Goal: Task Accomplishment & Management: Manage account settings

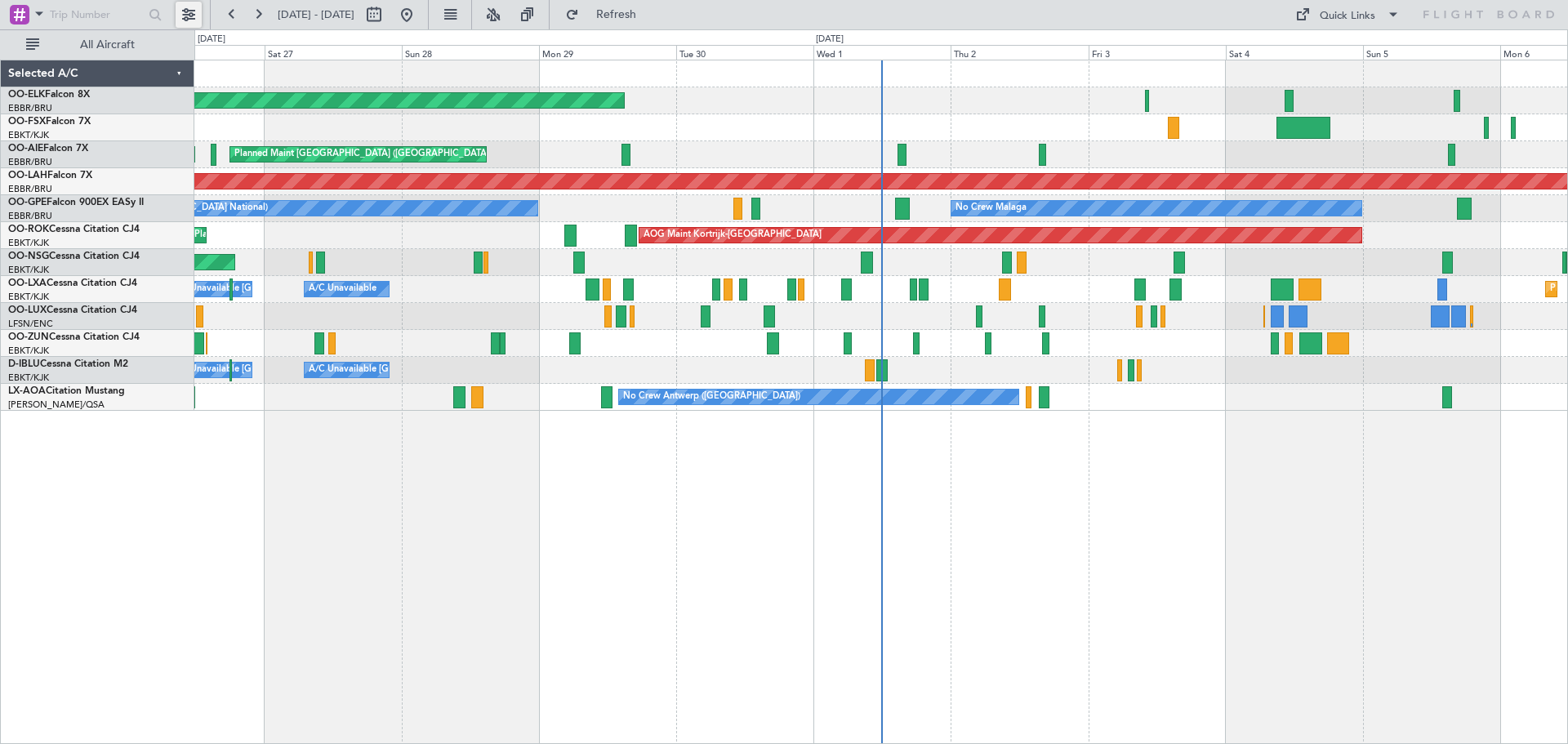
click at [192, 18] on button at bounding box center [188, 14] width 26 height 26
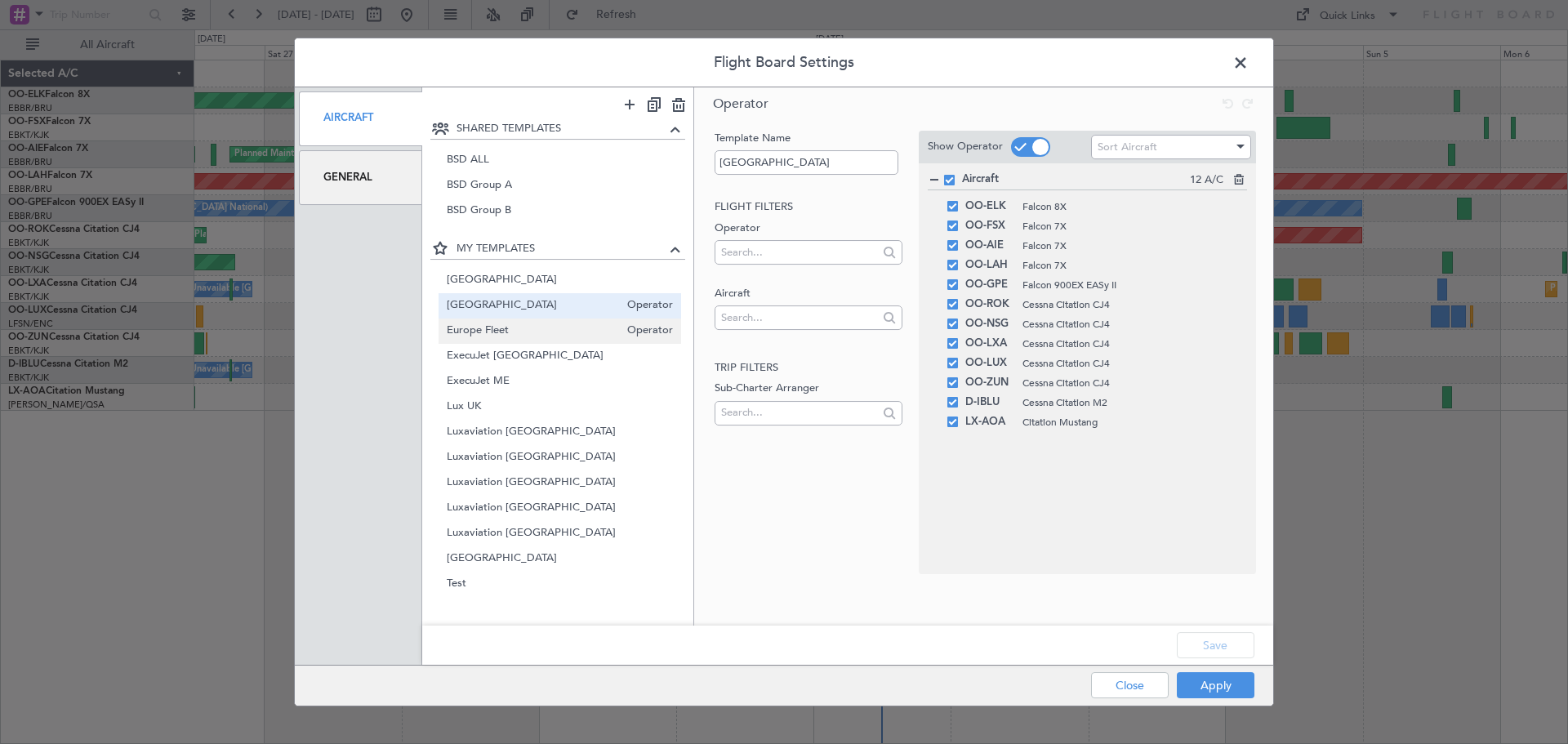
click at [519, 337] on span "Europe Fleet" at bounding box center [533, 332] width 173 height 17
type input "Europe Fleet"
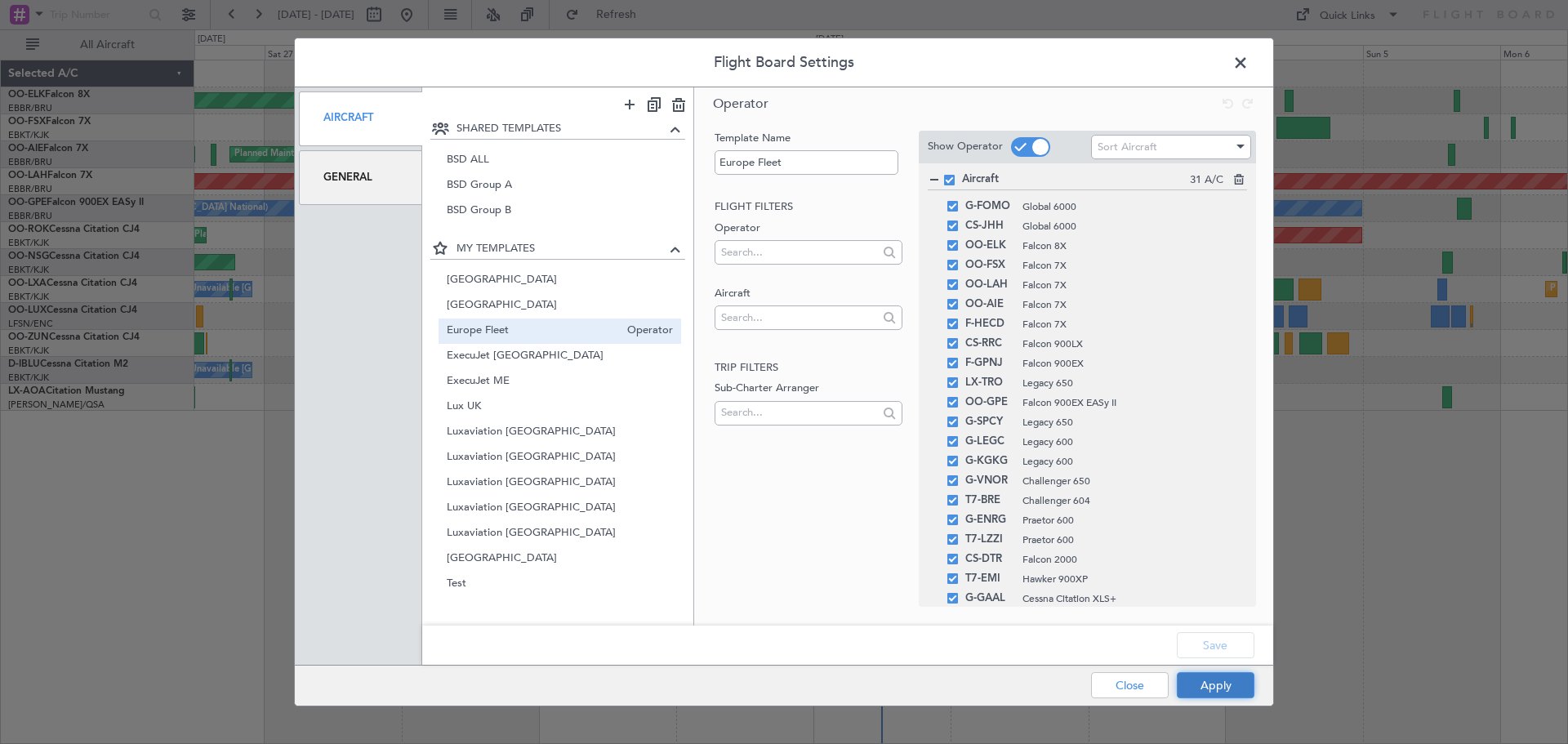
click at [1223, 678] on button "Apply" at bounding box center [1215, 685] width 78 height 26
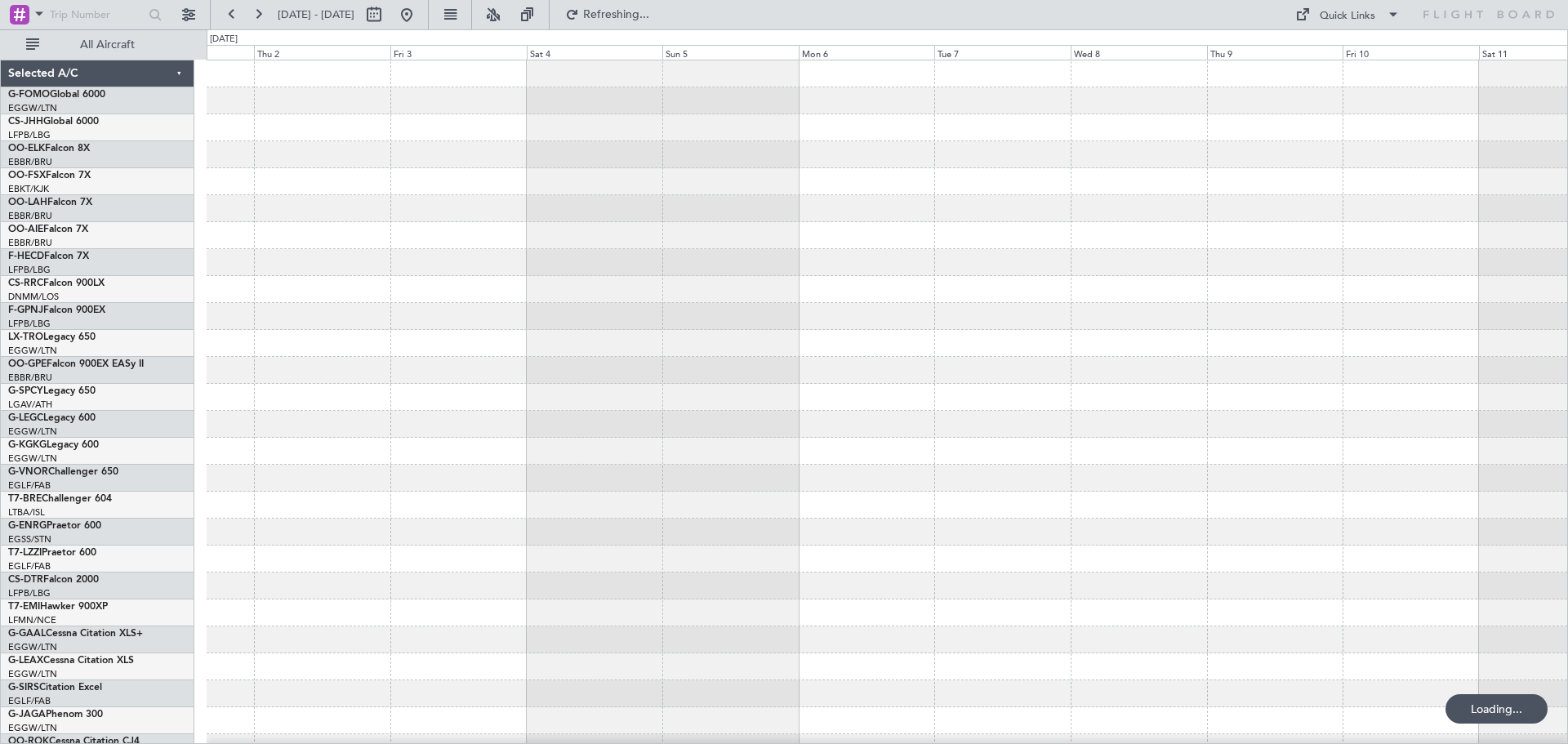
click at [516, 385] on div at bounding box center [886, 492] width 1361 height 862
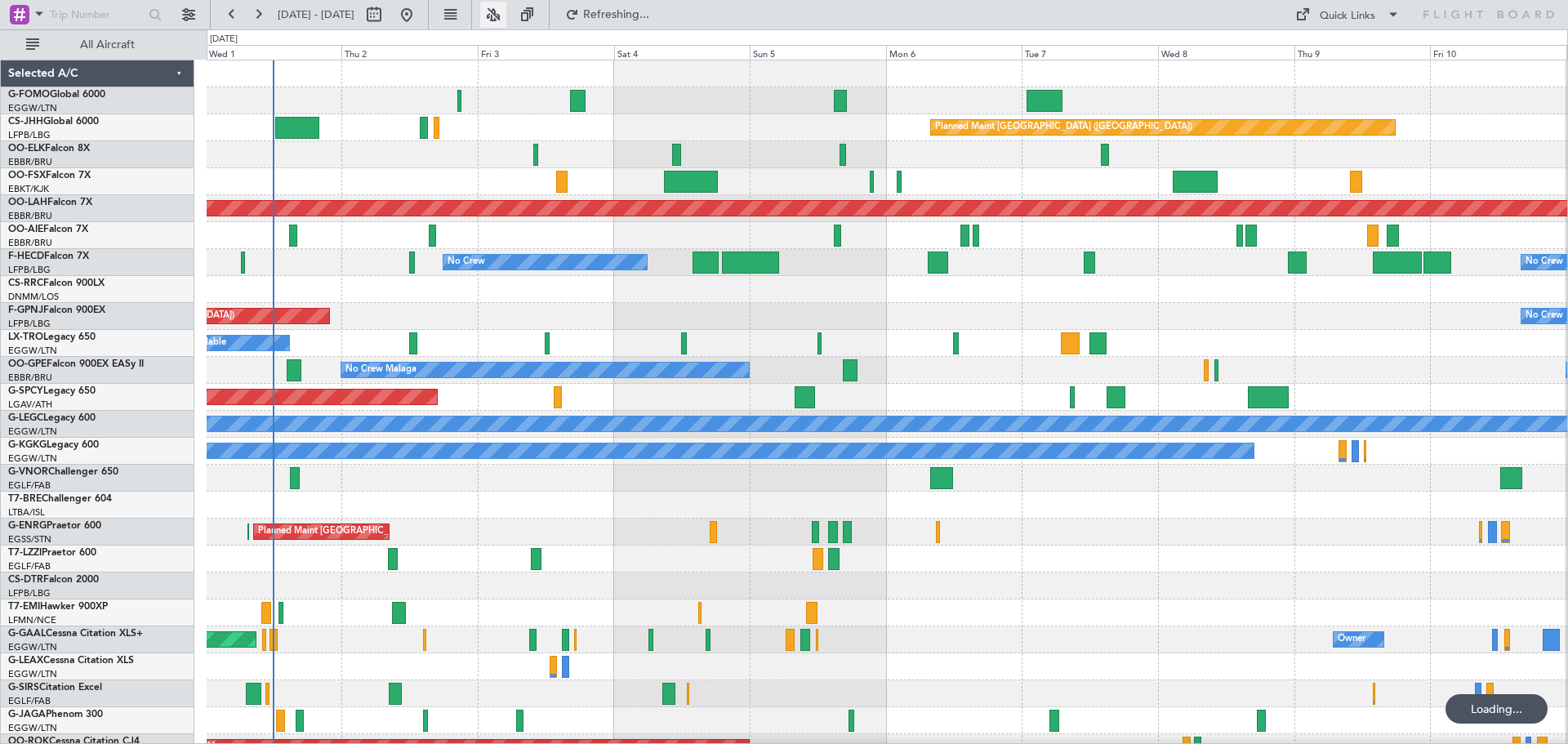
click at [506, 11] on button at bounding box center [493, 14] width 26 height 26
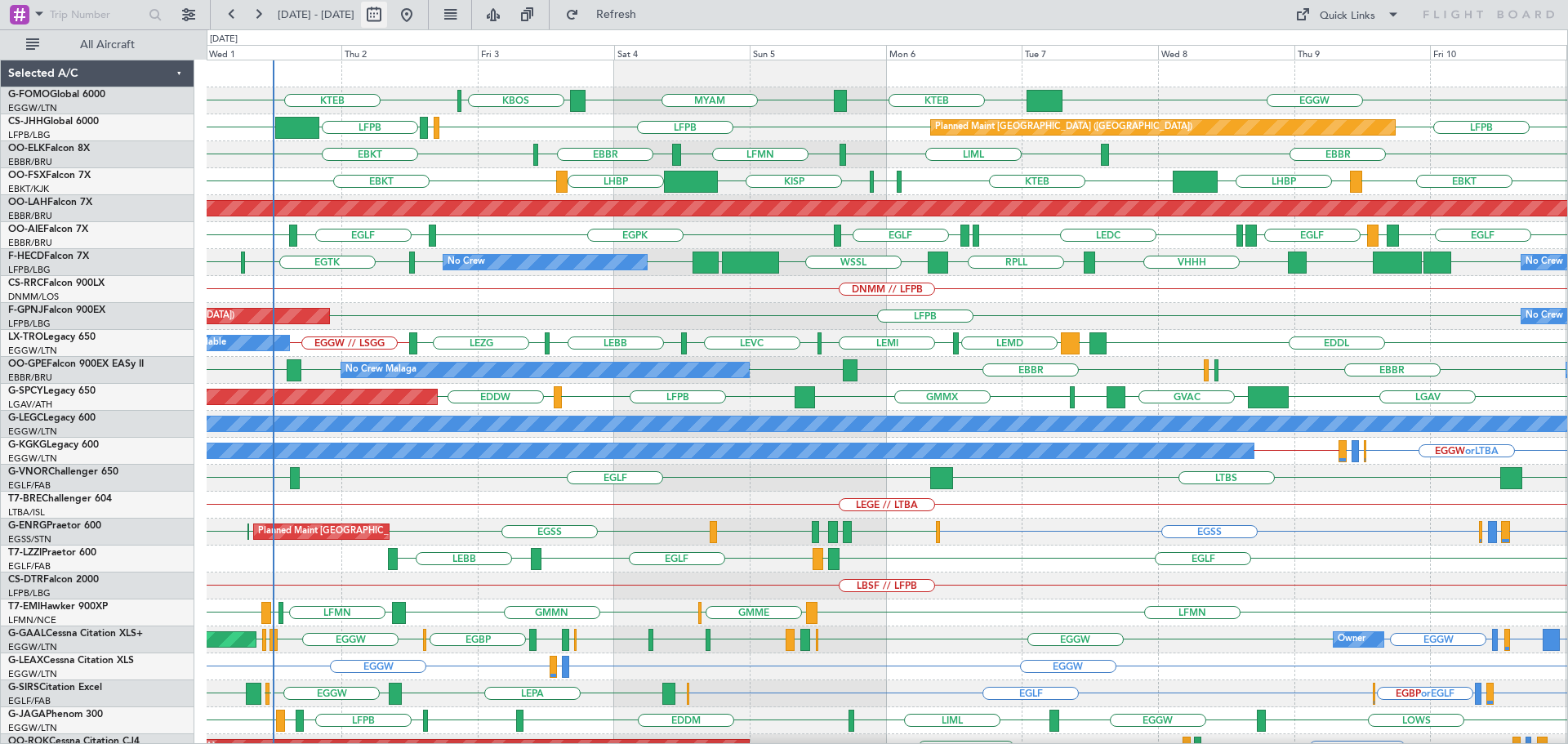
click at [387, 15] on button at bounding box center [374, 14] width 26 height 26
select select "10"
select select "2025"
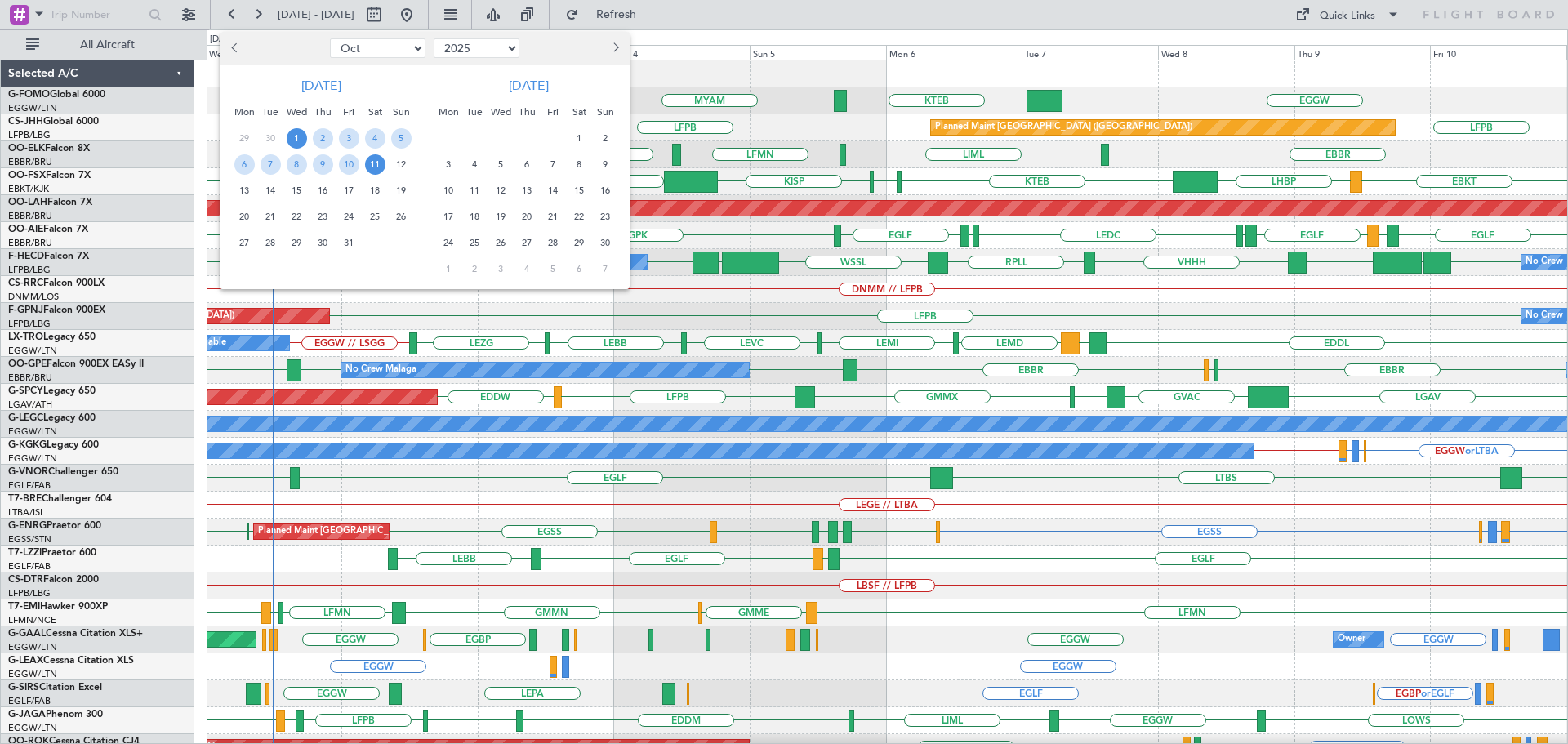
click at [300, 134] on span "1" at bounding box center [297, 138] width 20 height 20
click at [303, 154] on div "8" at bounding box center [297, 164] width 26 height 26
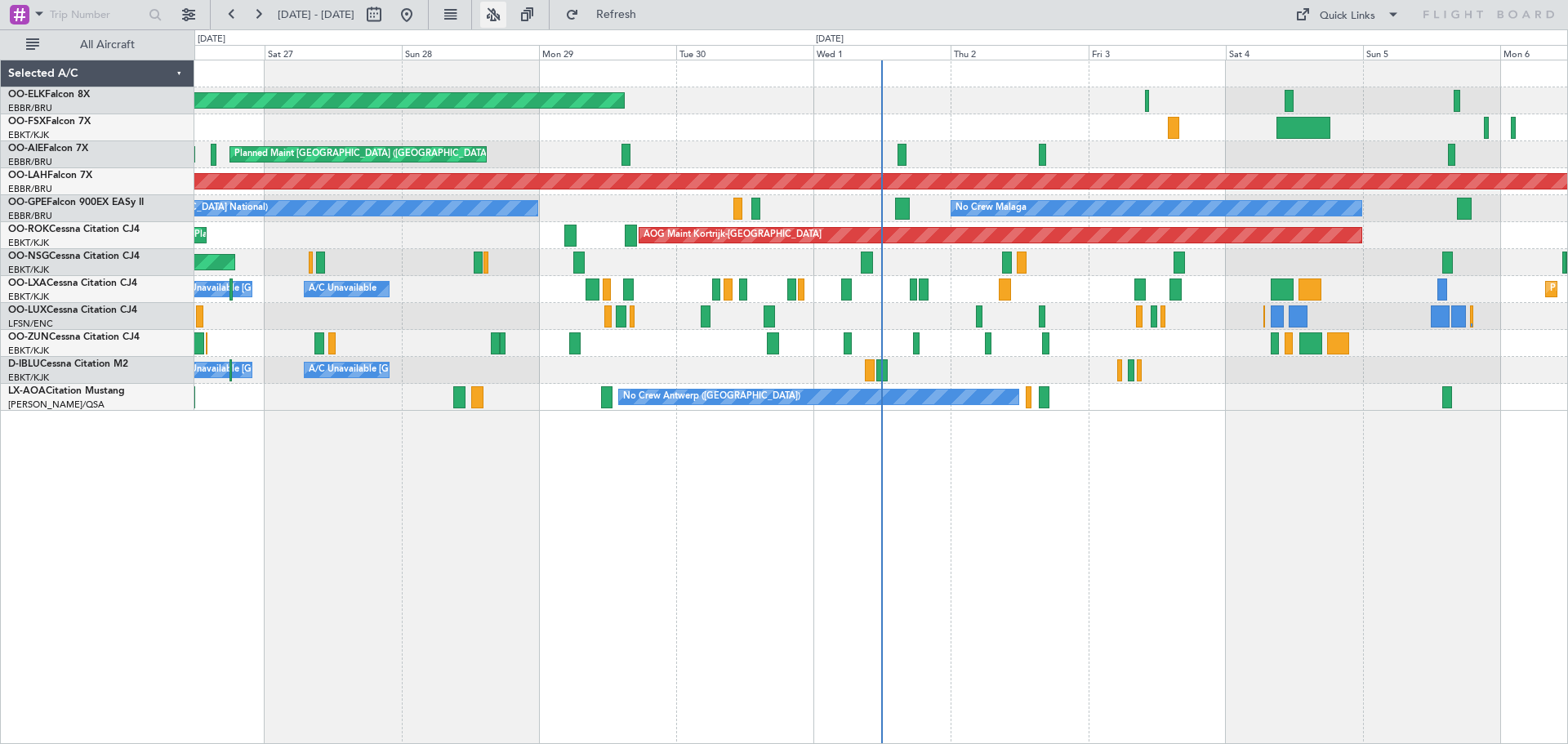
click at [506, 14] on button at bounding box center [493, 14] width 26 height 26
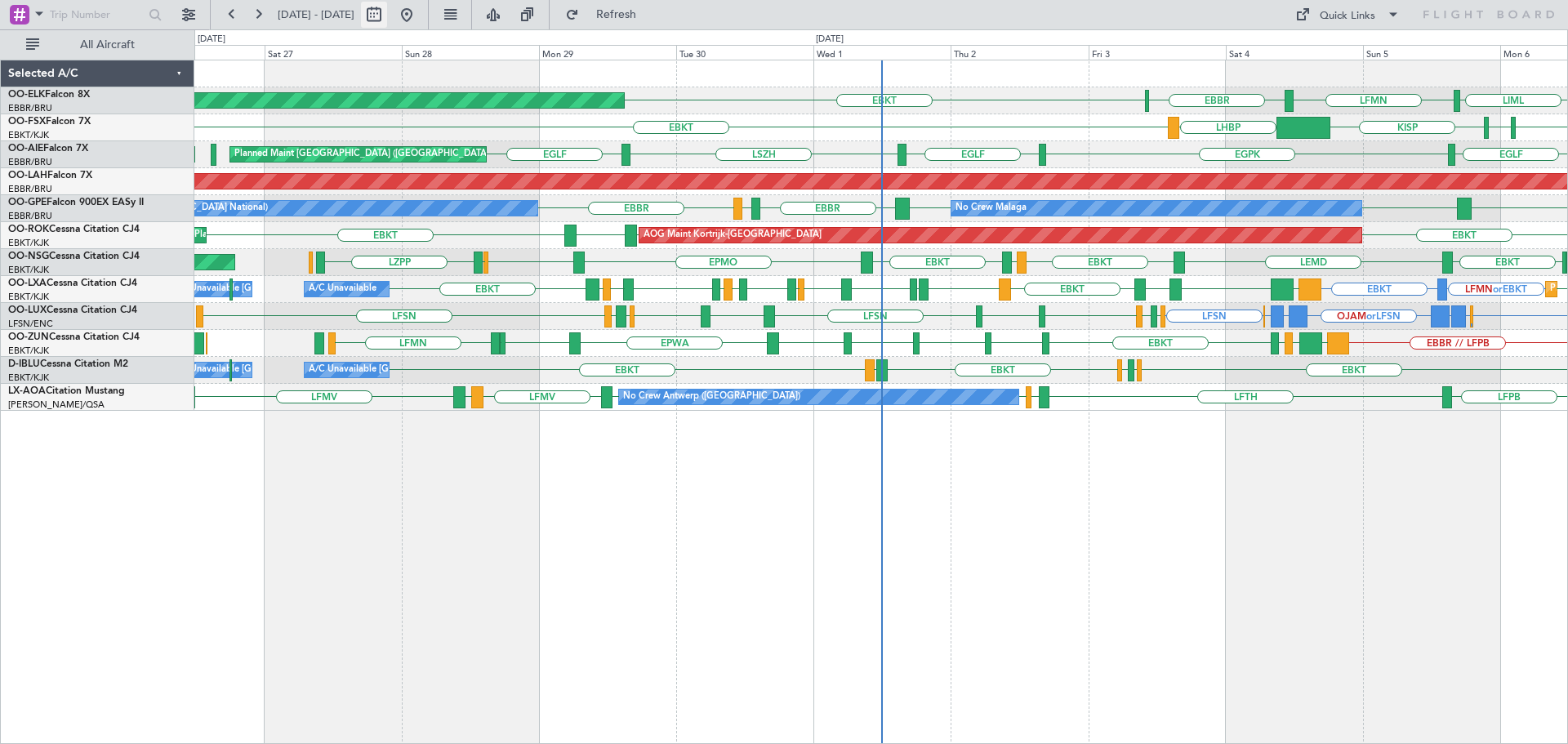
click at [387, 11] on button at bounding box center [374, 14] width 26 height 26
select select "9"
select select "2025"
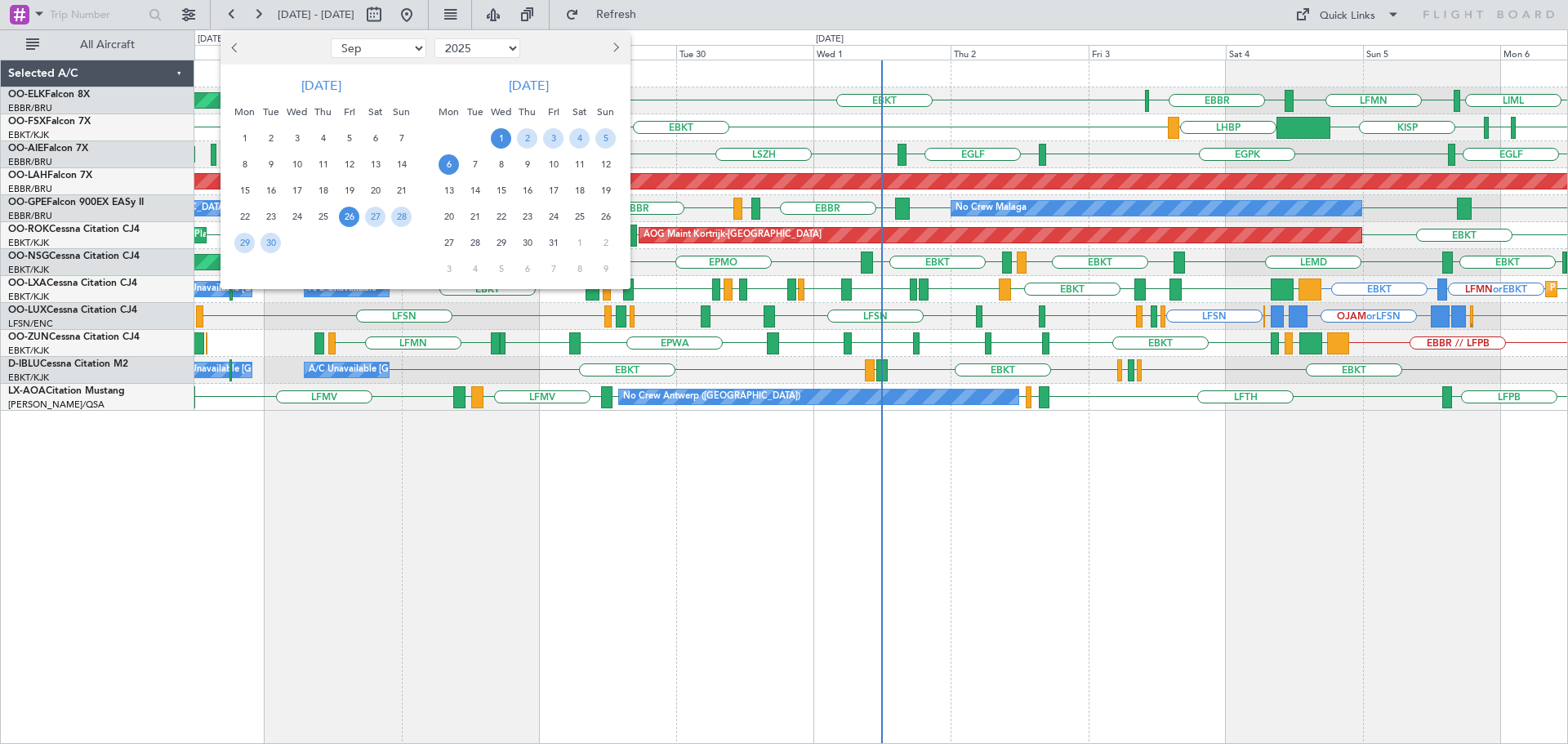
drag, startPoint x: 499, startPoint y: 133, endPoint x: 499, endPoint y: 156, distance: 23.0
click at [499, 135] on span "1" at bounding box center [501, 138] width 20 height 20
click at [498, 163] on span "8" at bounding box center [501, 164] width 20 height 20
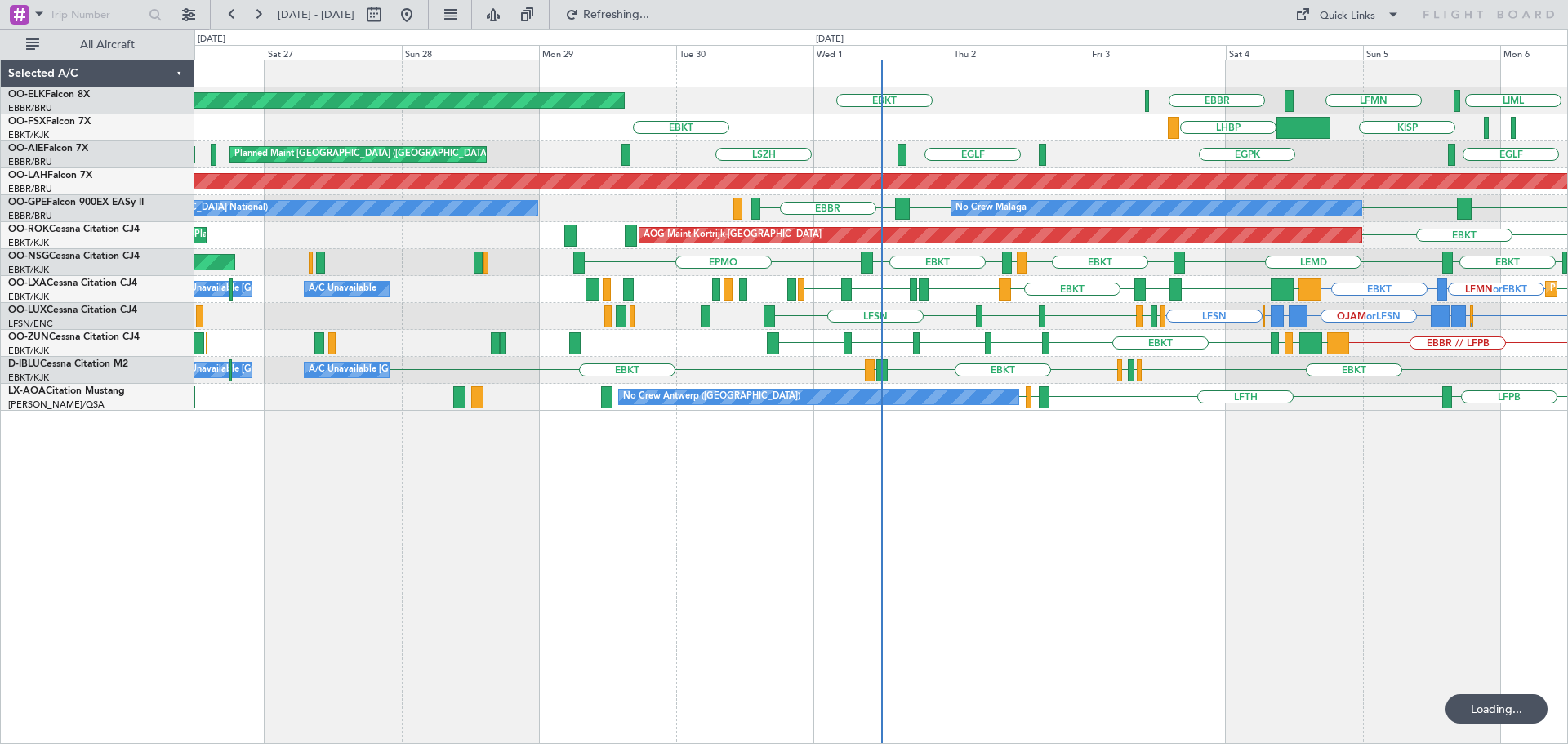
select select "10"
